Goal: Information Seeking & Learning: Find specific fact

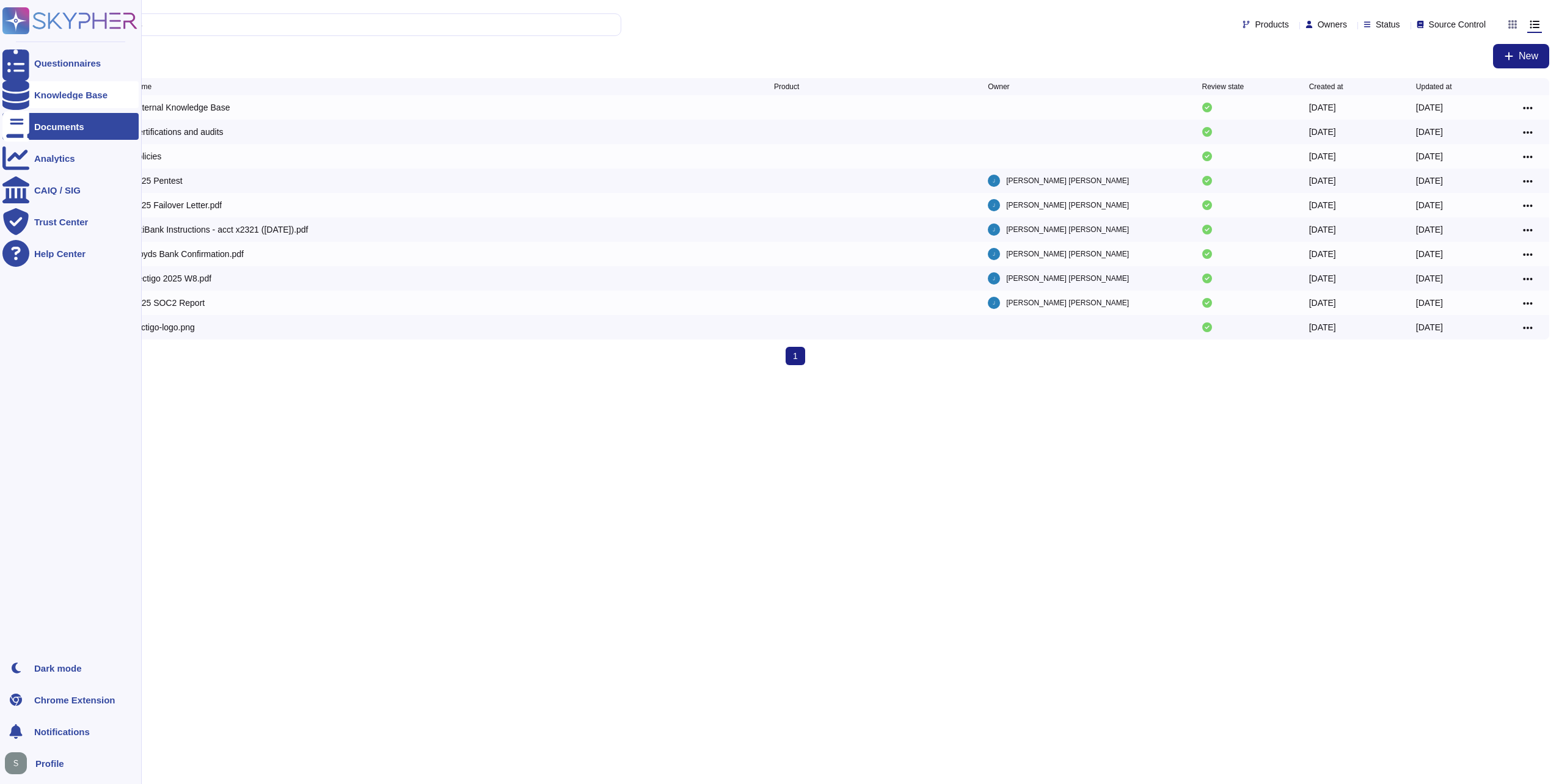
click at [52, 92] on div "Knowledge Base" at bounding box center [71, 95] width 73 height 9
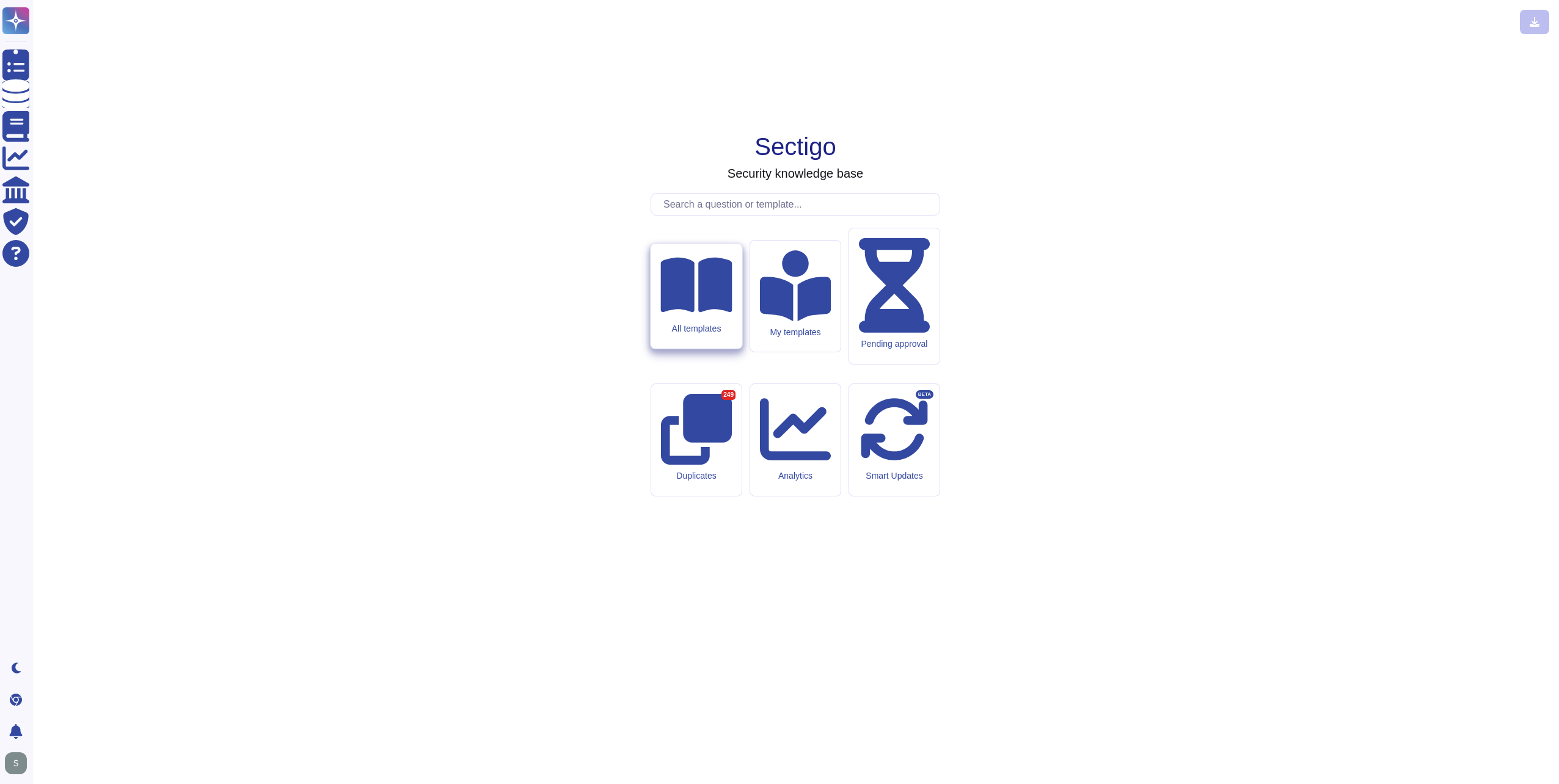
click at [718, 334] on div "All templates" at bounding box center [696, 329] width 72 height 11
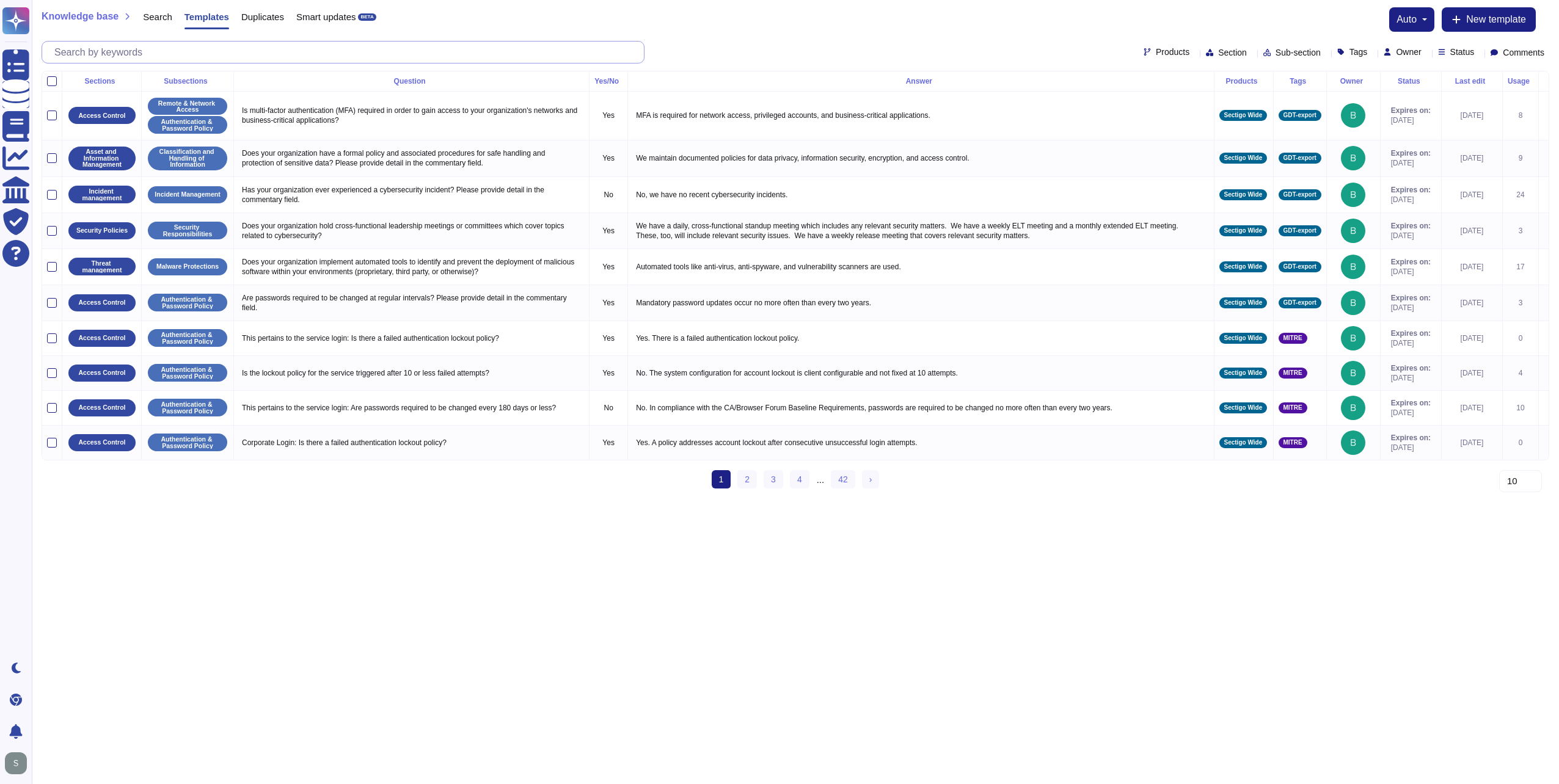
click at [189, 54] on input "text" at bounding box center [346, 52] width 595 height 21
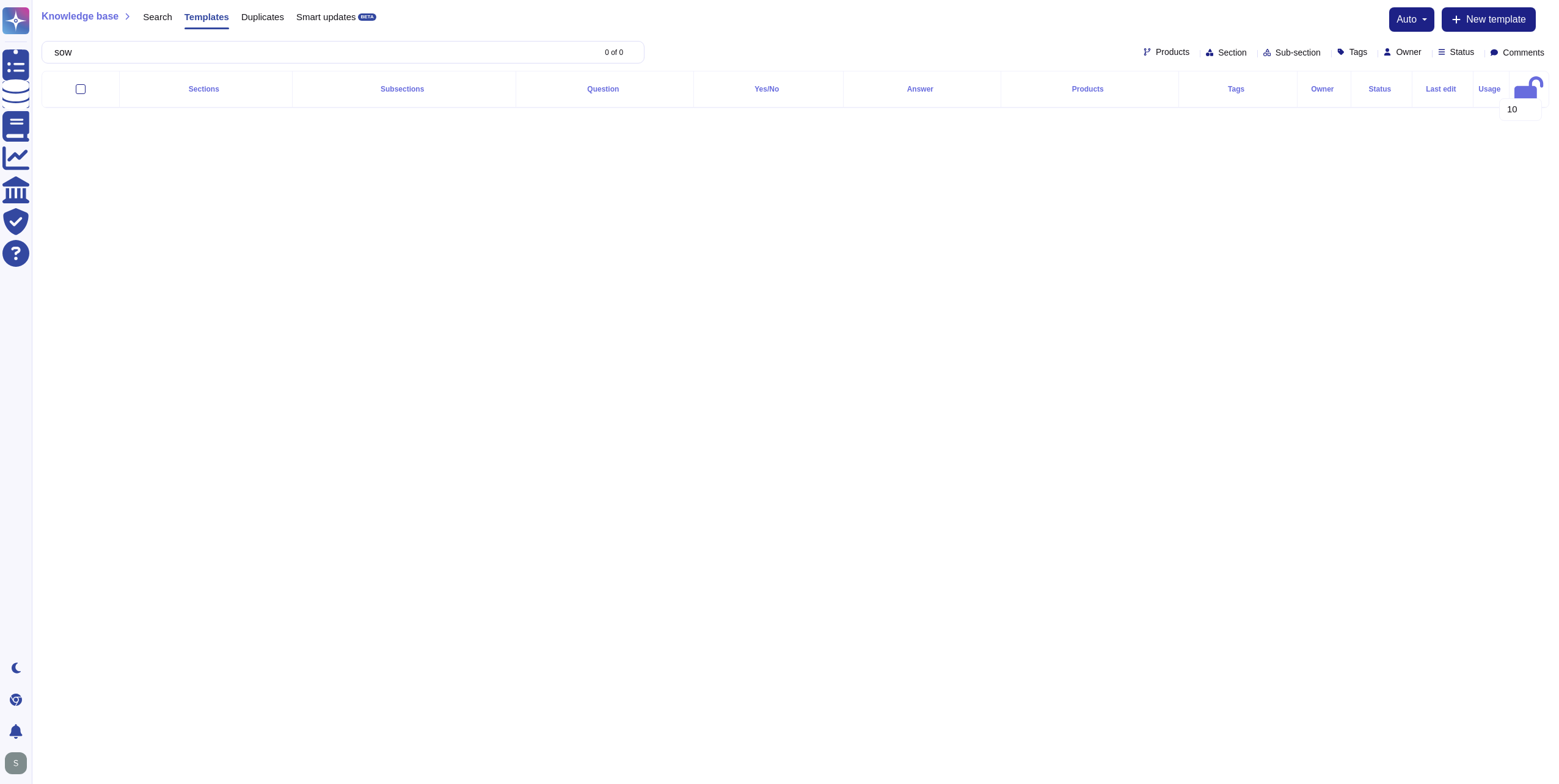
type input "sow"
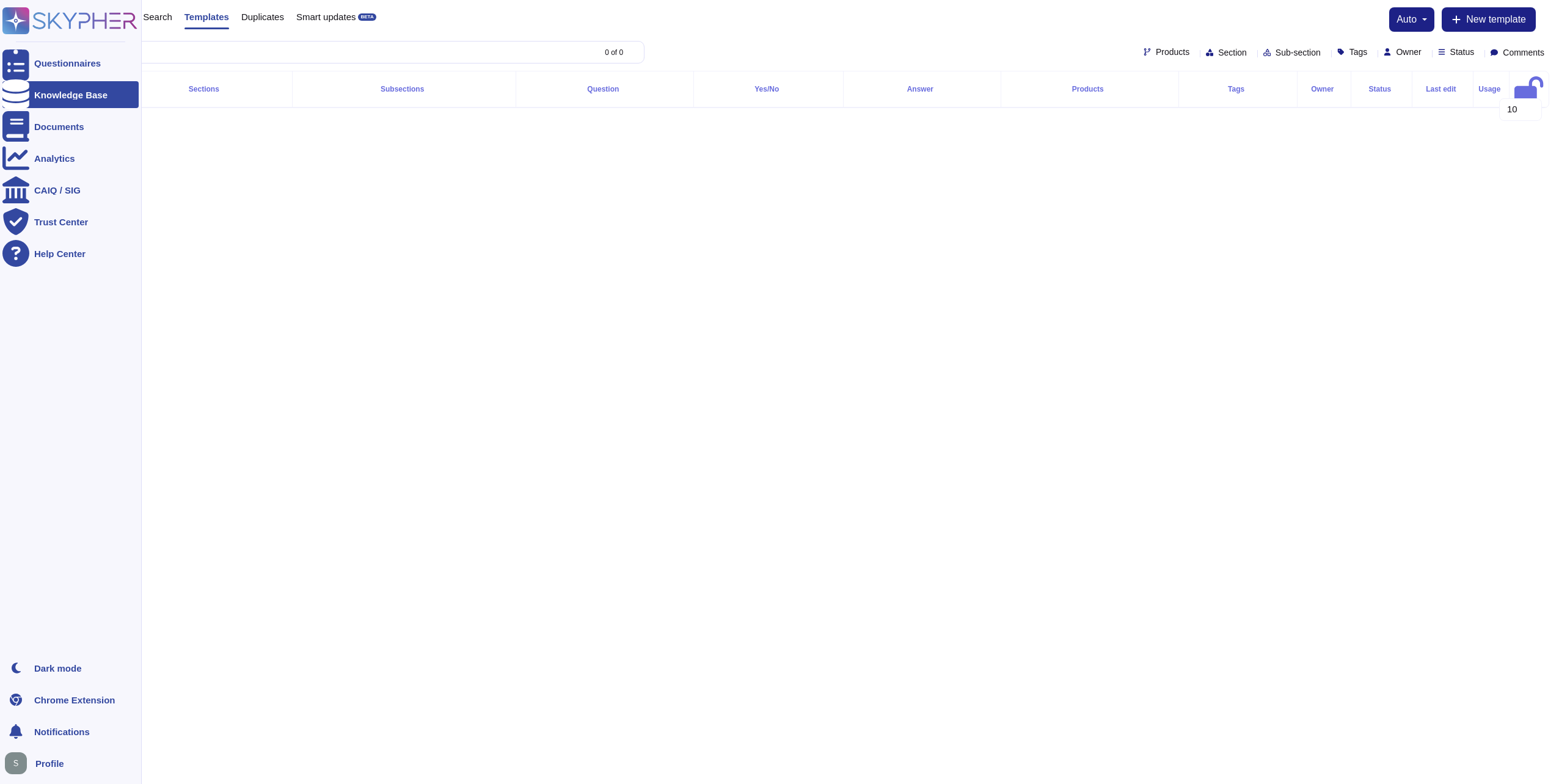
click at [88, 89] on div "Knowledge Base" at bounding box center [70, 94] width 136 height 27
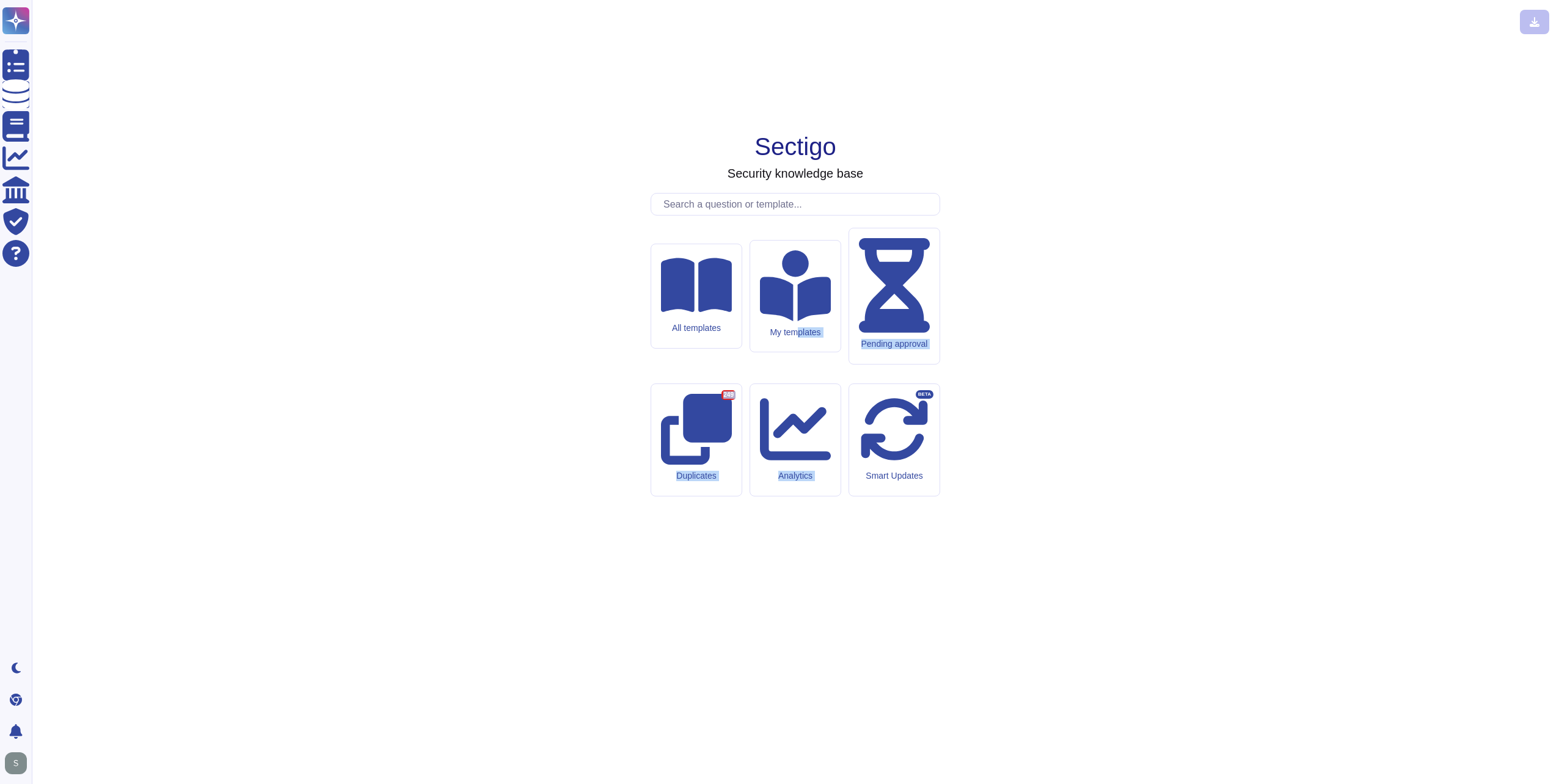
drag, startPoint x: 798, startPoint y: 381, endPoint x: 1021, endPoint y: 409, distance: 224.8
click at [1021, 409] on div "Sectigo Security knowledge base All templates My templates Pending approval Dup…" at bounding box center [795, 392] width 1507 height 764
click at [1023, 406] on div "Sectigo Security knowledge base All templates My templates Pending approval Dup…" at bounding box center [795, 392] width 1507 height 764
click at [814, 215] on input "text" at bounding box center [798, 204] width 282 height 21
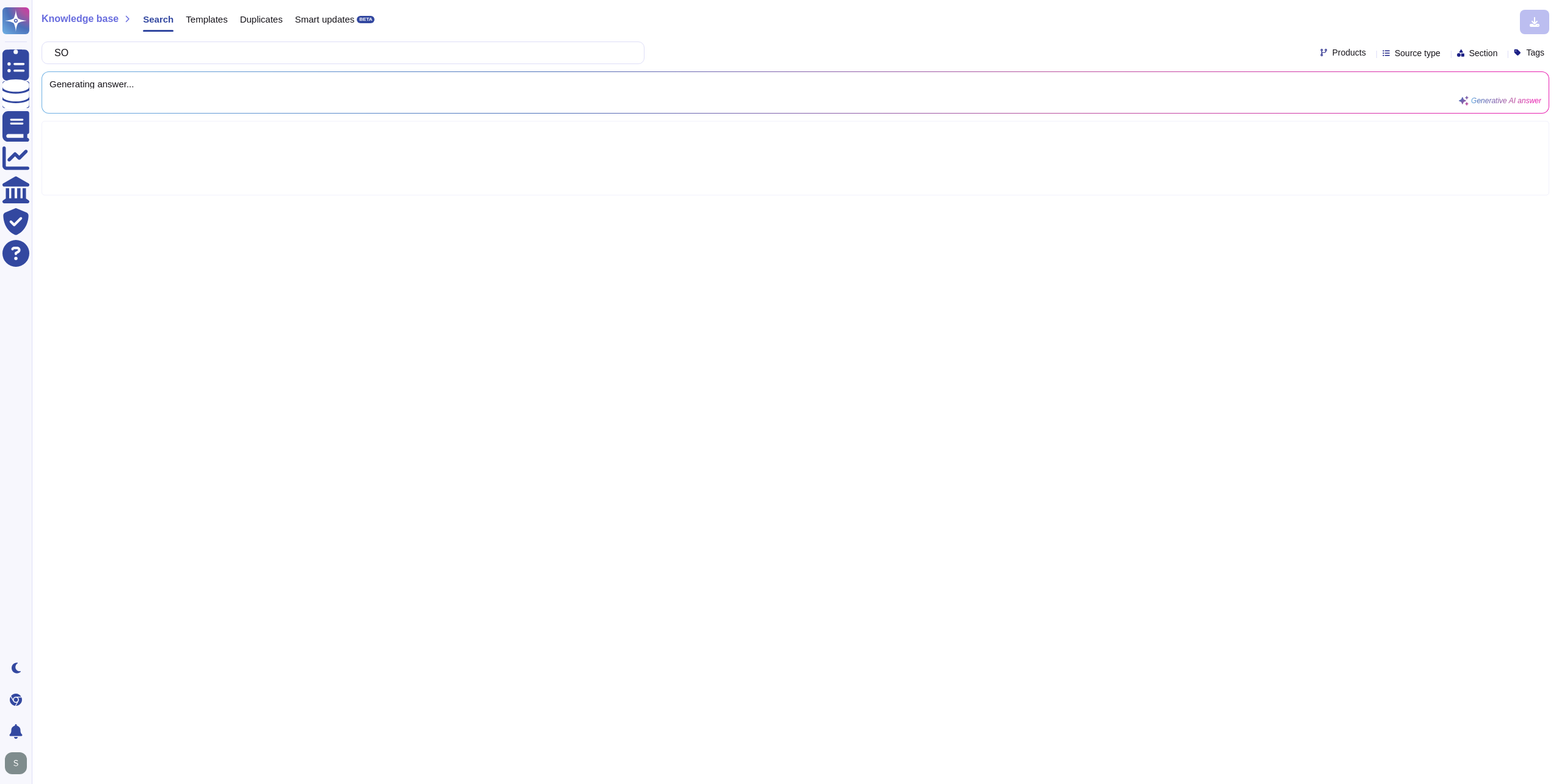
type input "SOW"
